Goal: Transaction & Acquisition: Purchase product/service

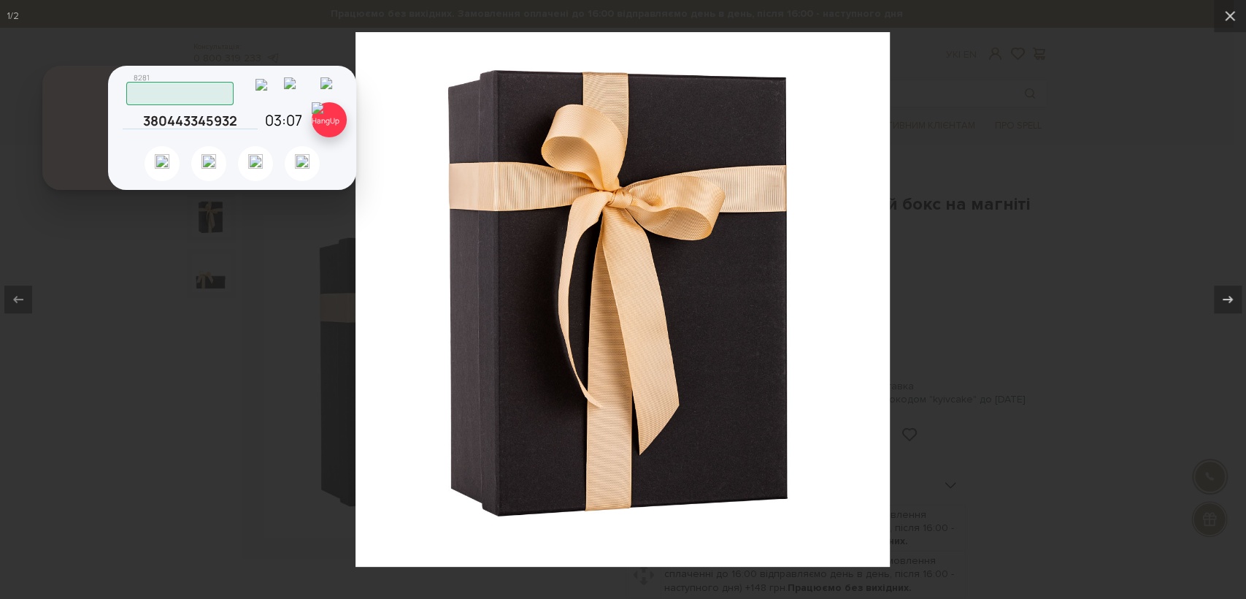
click at [336, 117] on img at bounding box center [329, 119] width 35 height 35
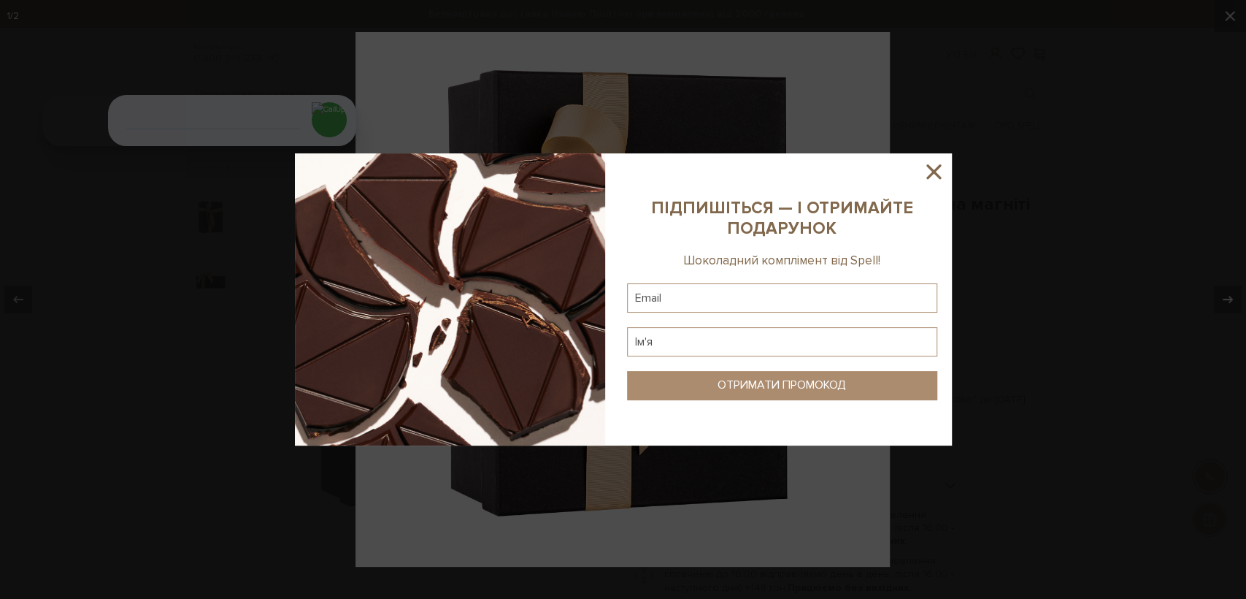
click at [929, 170] on icon at bounding box center [933, 171] width 25 height 25
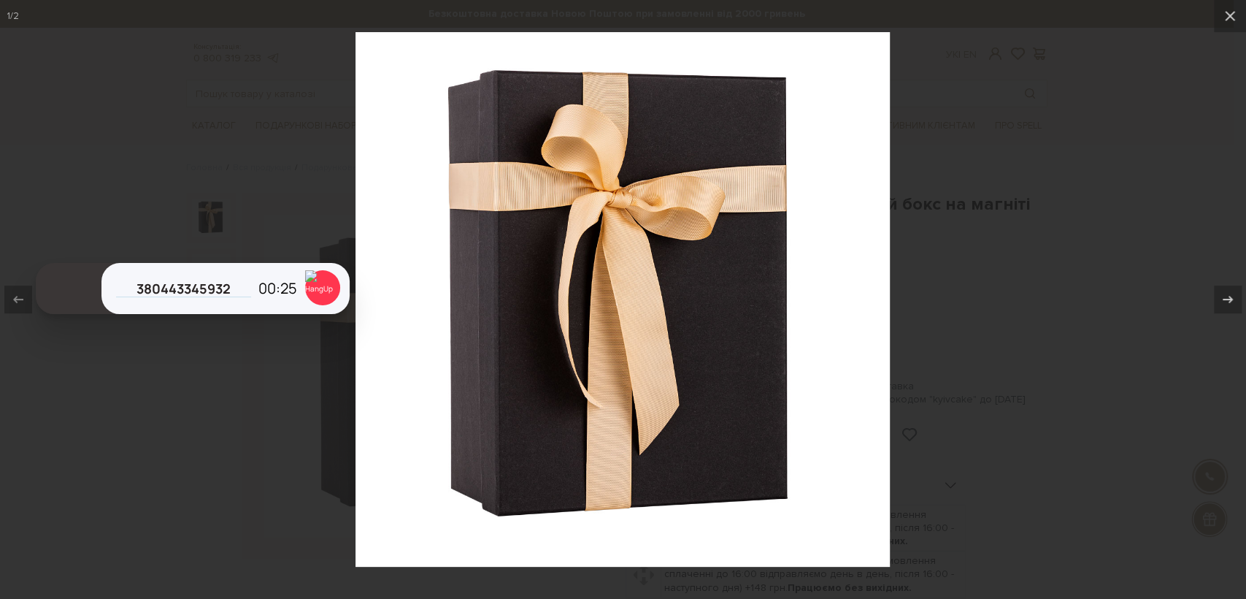
click at [275, 123] on div at bounding box center [623, 299] width 1246 height 599
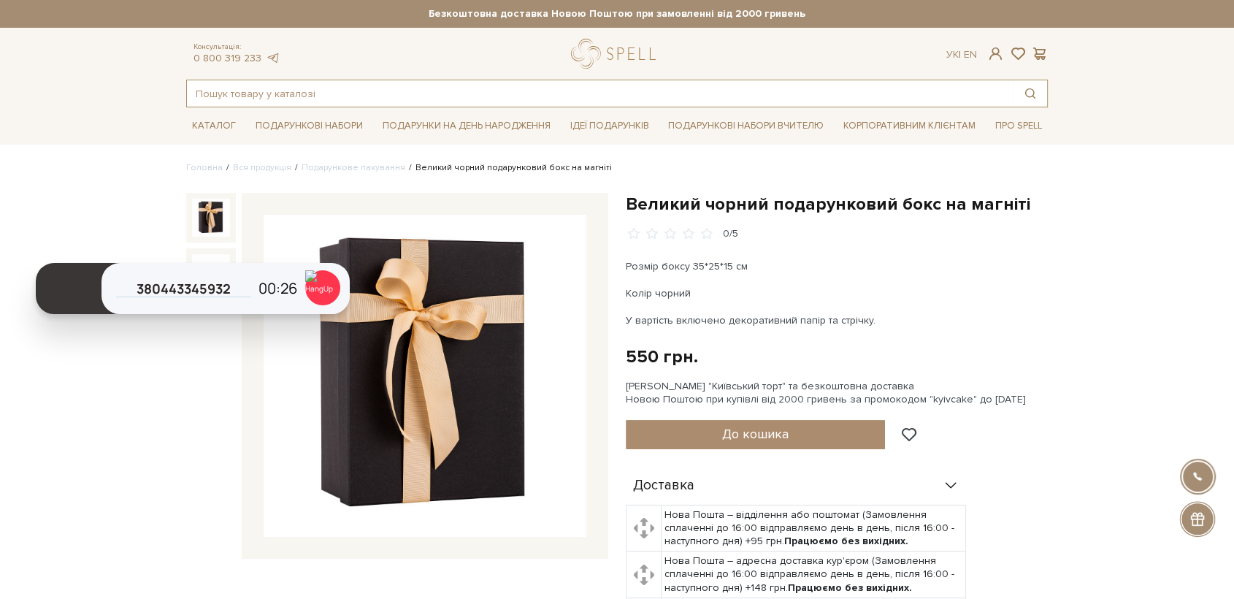
click at [304, 96] on input "text" at bounding box center [600, 93] width 827 height 26
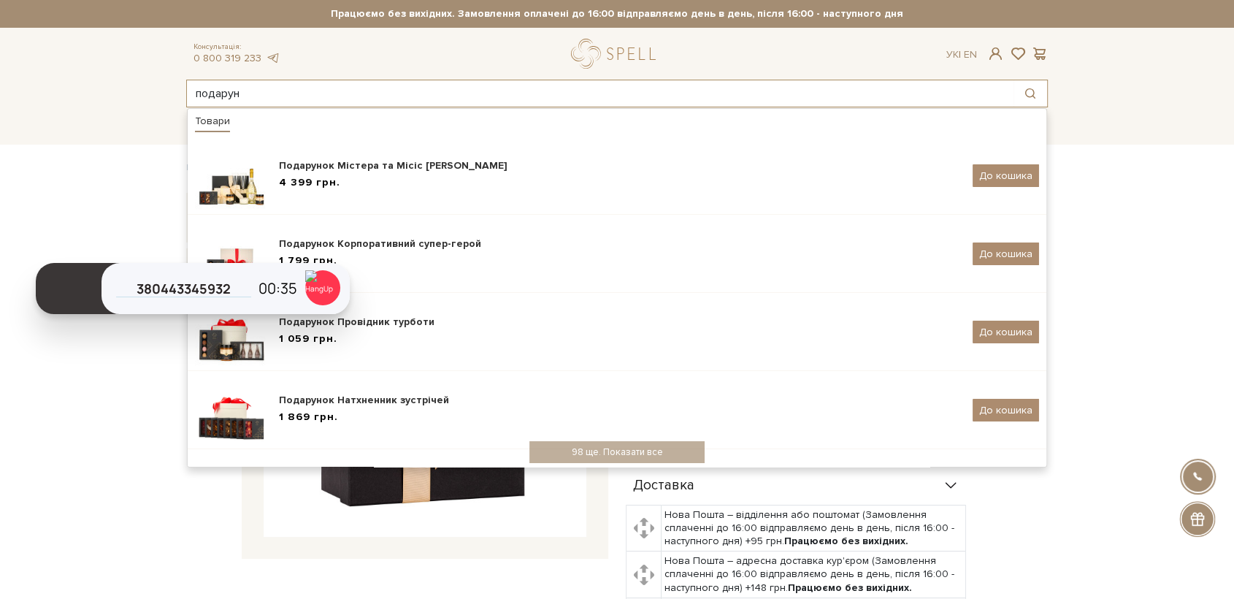
type input "подарун"
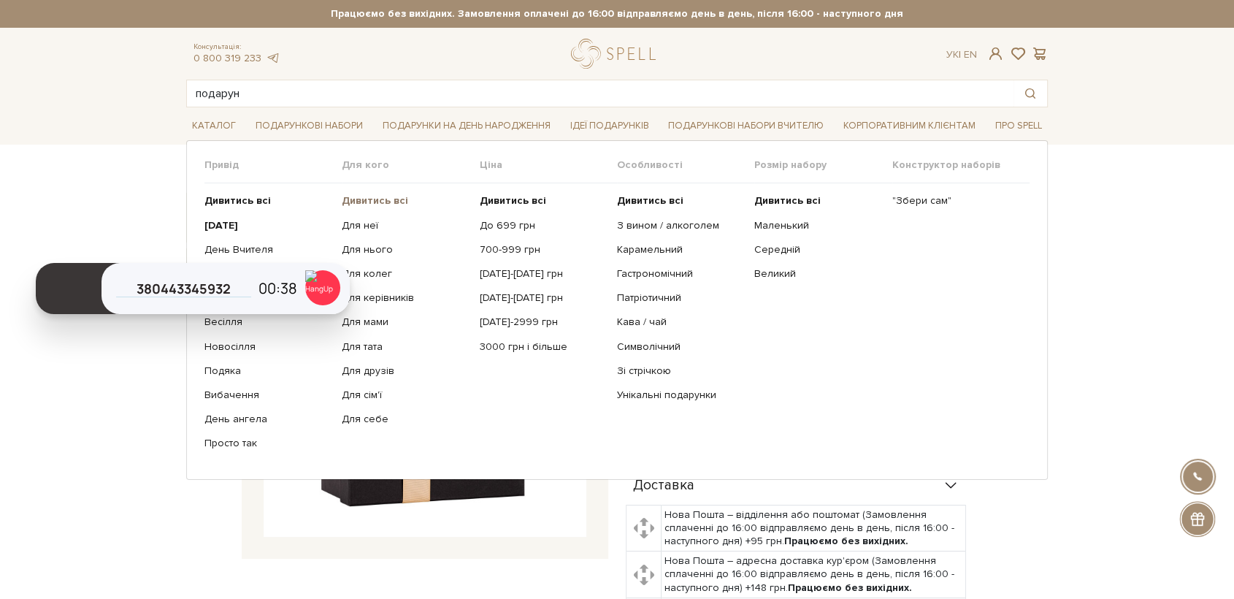
click at [380, 199] on b "Дивитись всі" at bounding box center [375, 200] width 66 height 12
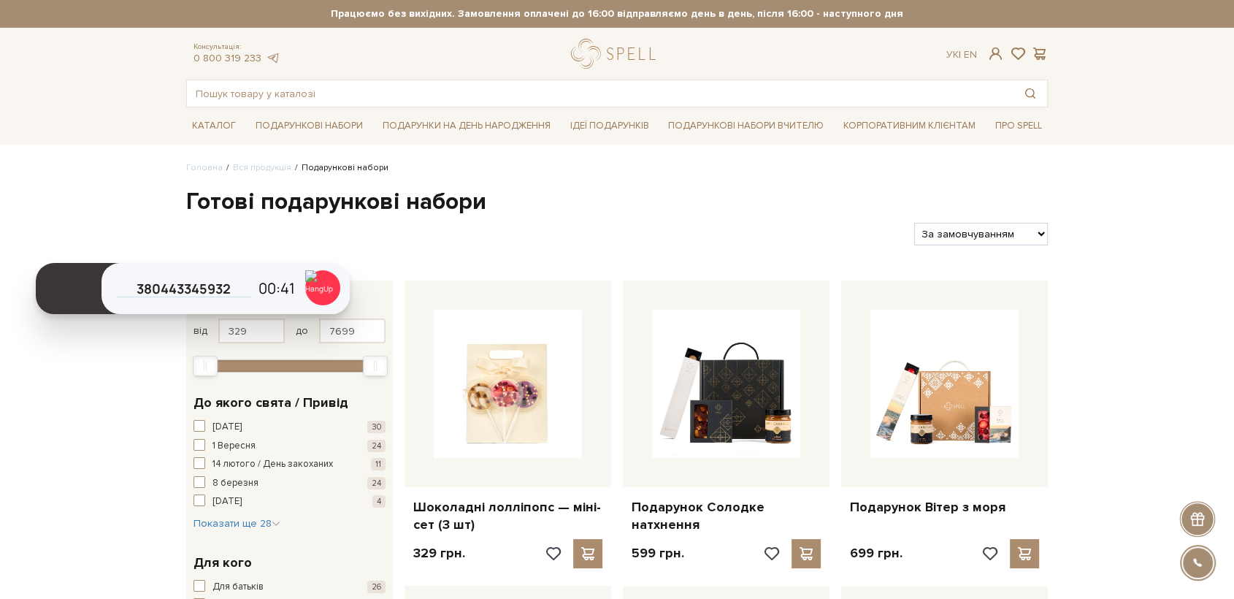
select select "[URL][DOMAIN_NAME]"
click at [914, 223] on select "За замовчуванням За Ціною (зростання) За Ціною (зменшення) Новинки За популярні…" at bounding box center [981, 234] width 134 height 23
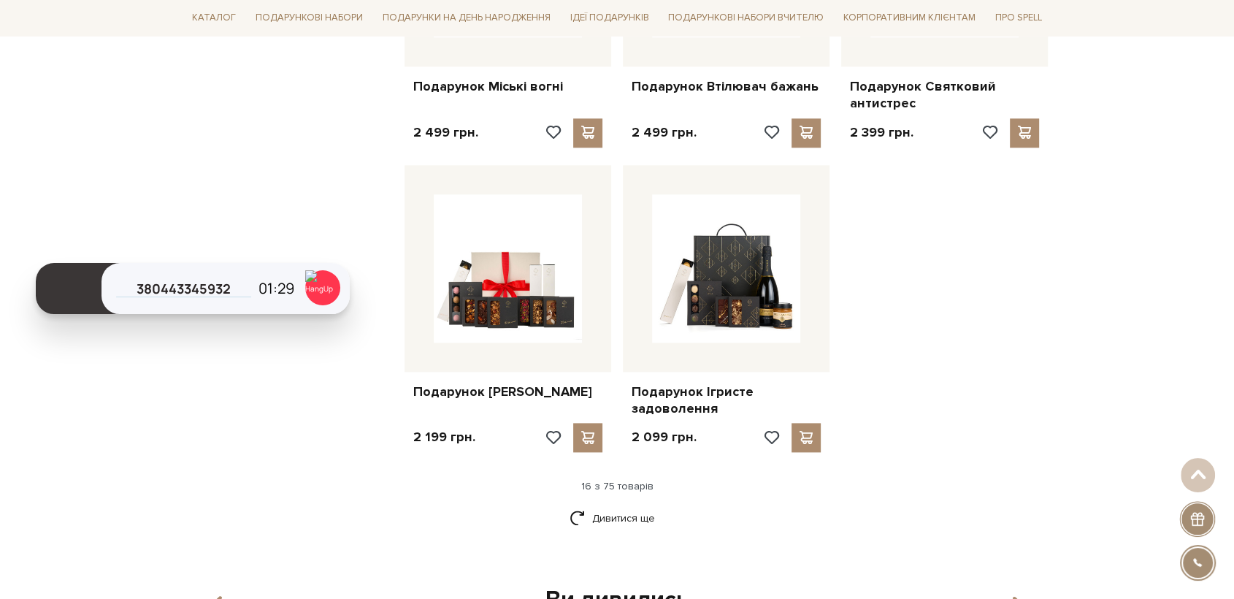
scroll to position [1704, 0]
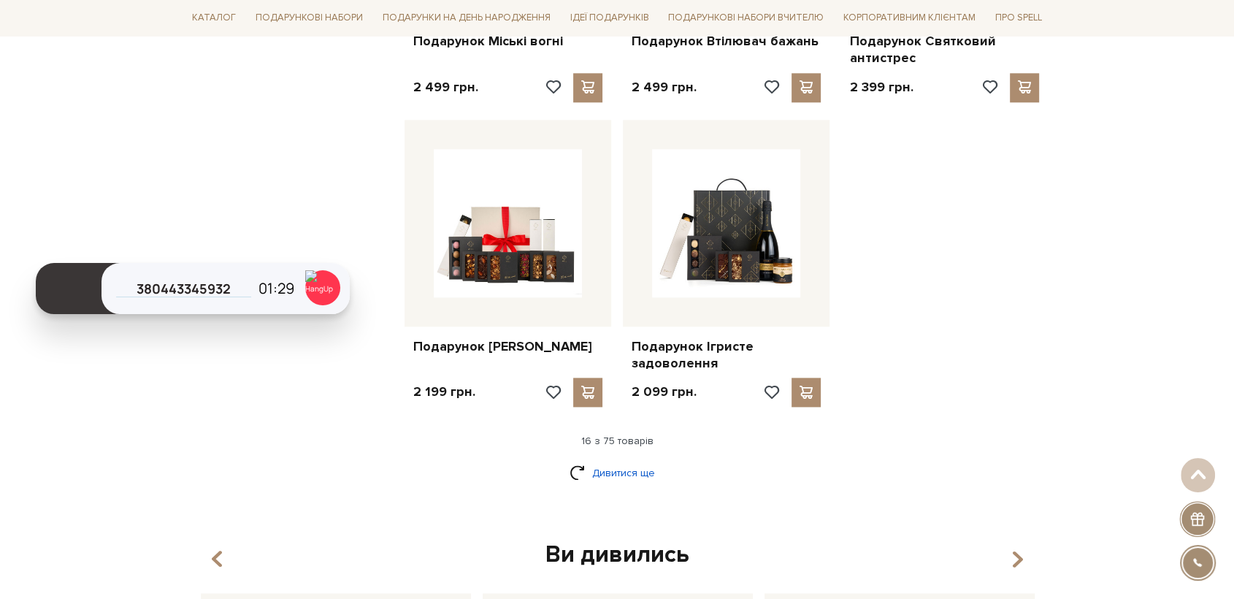
click at [593, 473] on link "Дивитися ще" at bounding box center [617, 473] width 95 height 26
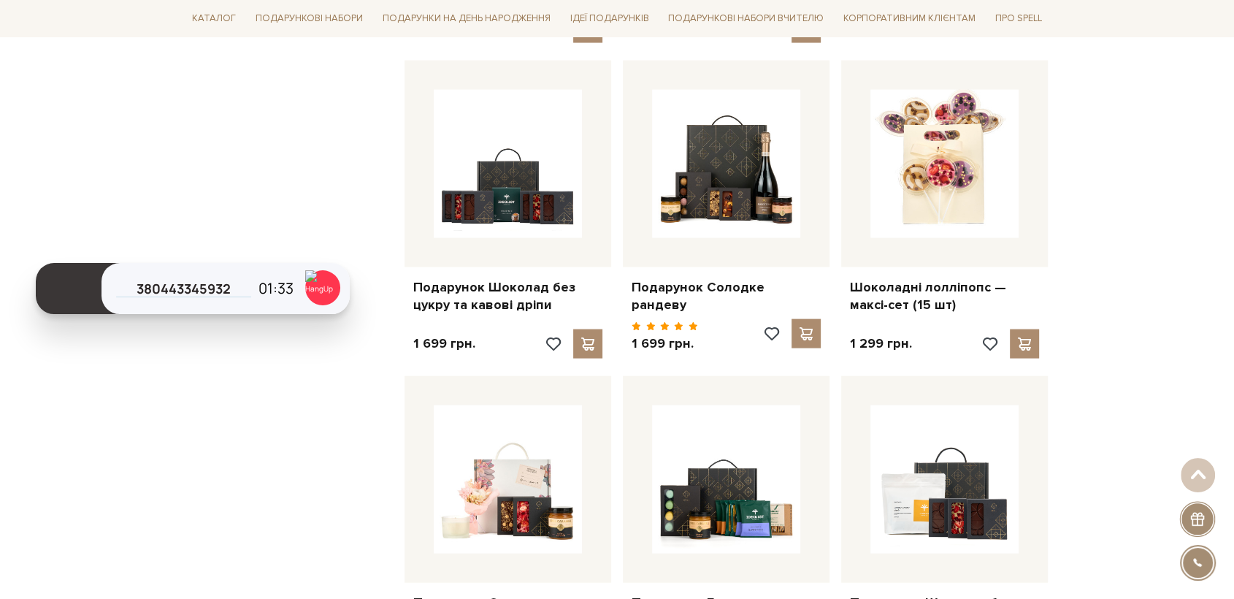
scroll to position [3245, 0]
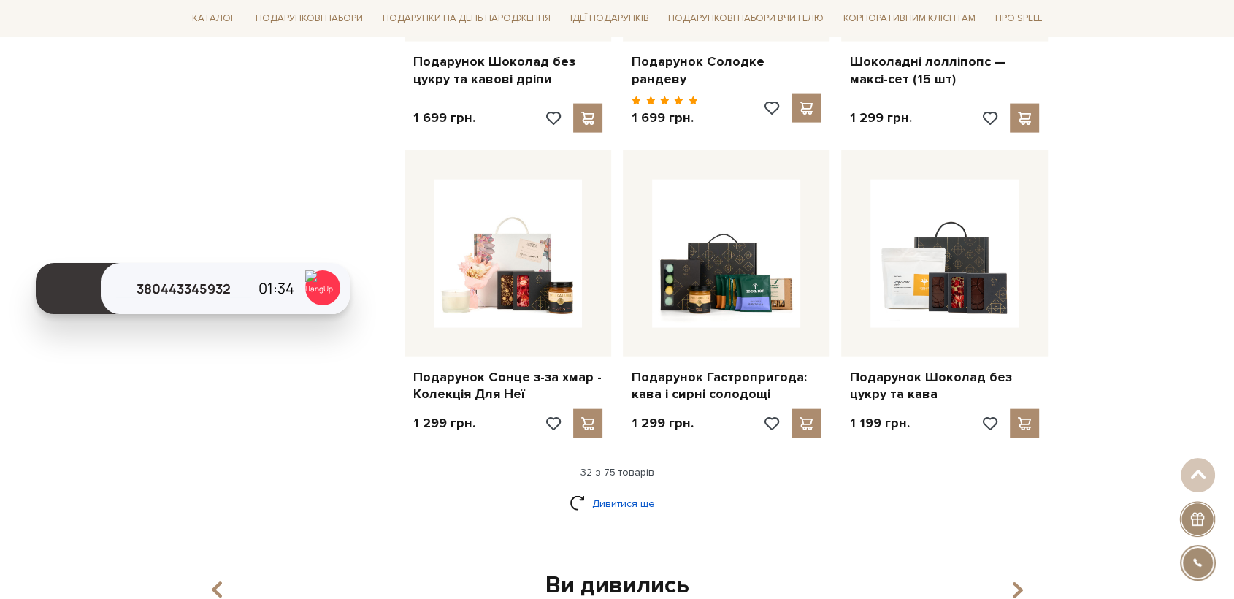
click at [623, 497] on link "Дивитися ще" at bounding box center [617, 504] width 95 height 26
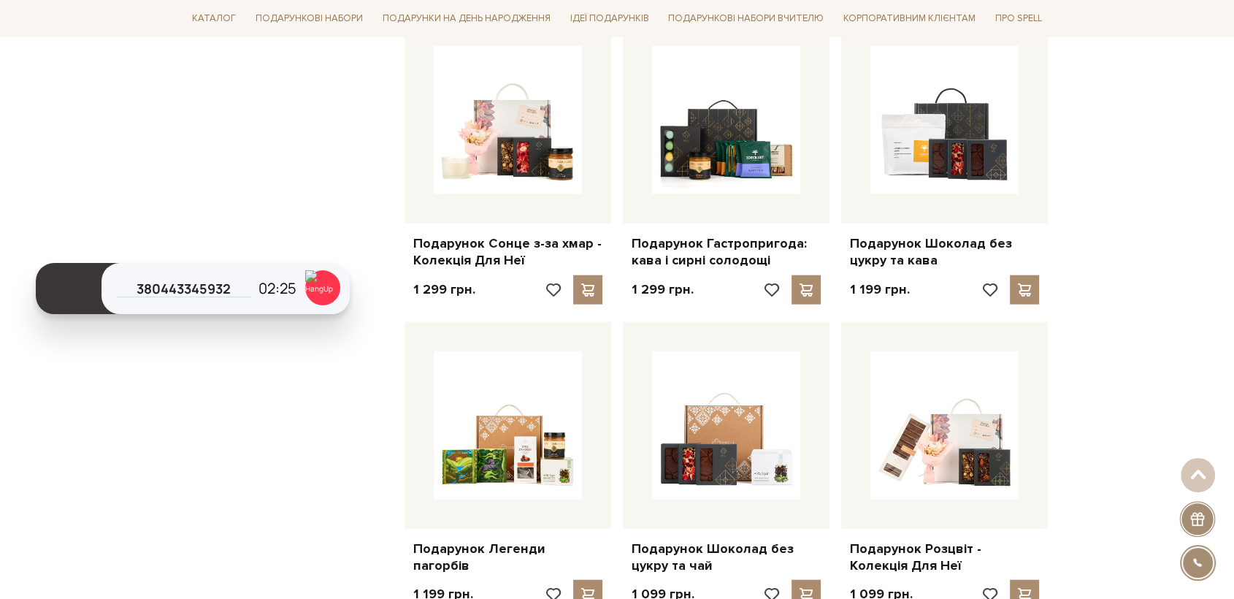
scroll to position [3407, 0]
